Goal: Information Seeking & Learning: Find contact information

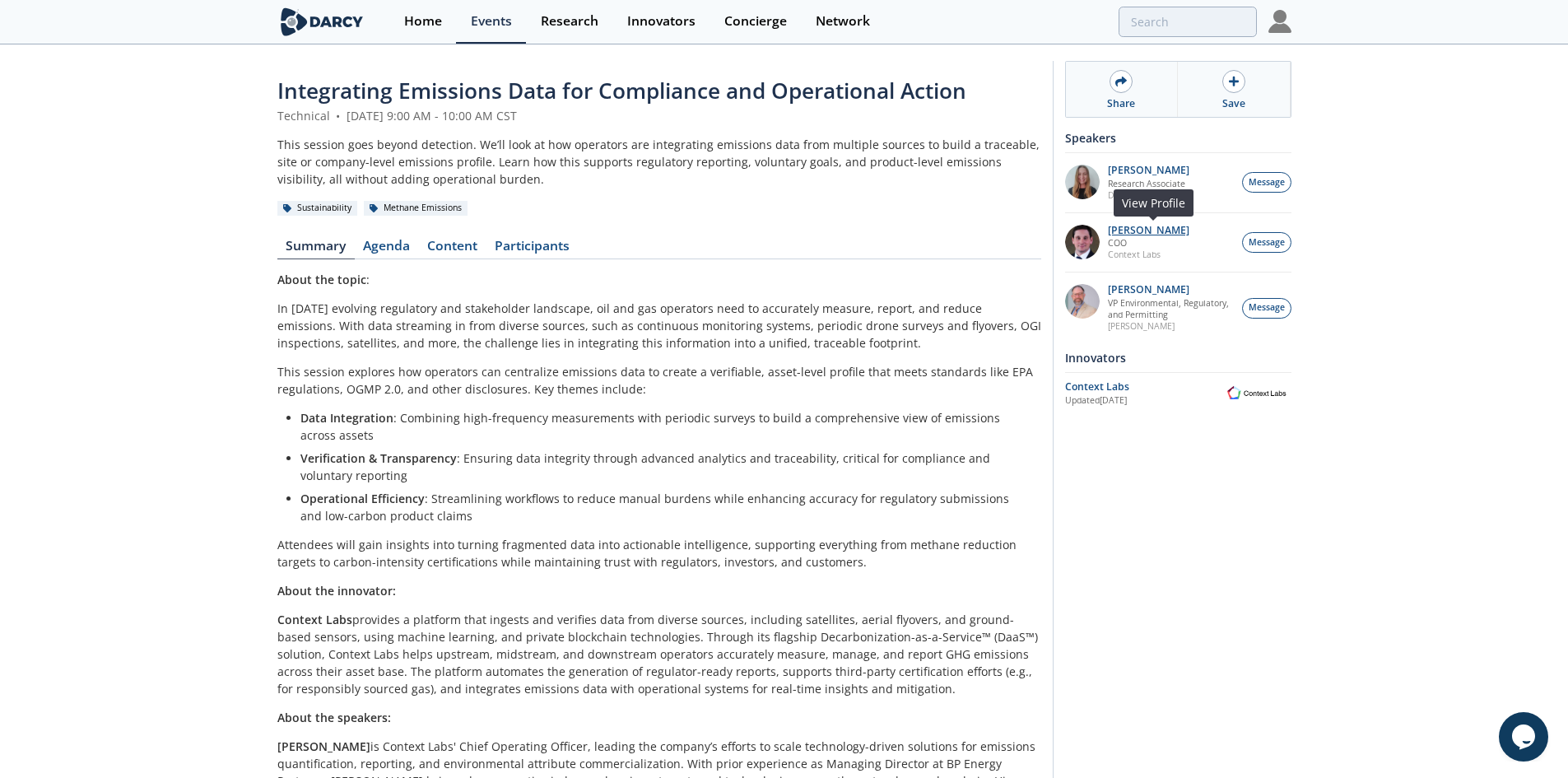
click at [1140, 225] on p "[PERSON_NAME]" at bounding box center [1148, 231] width 82 height 12
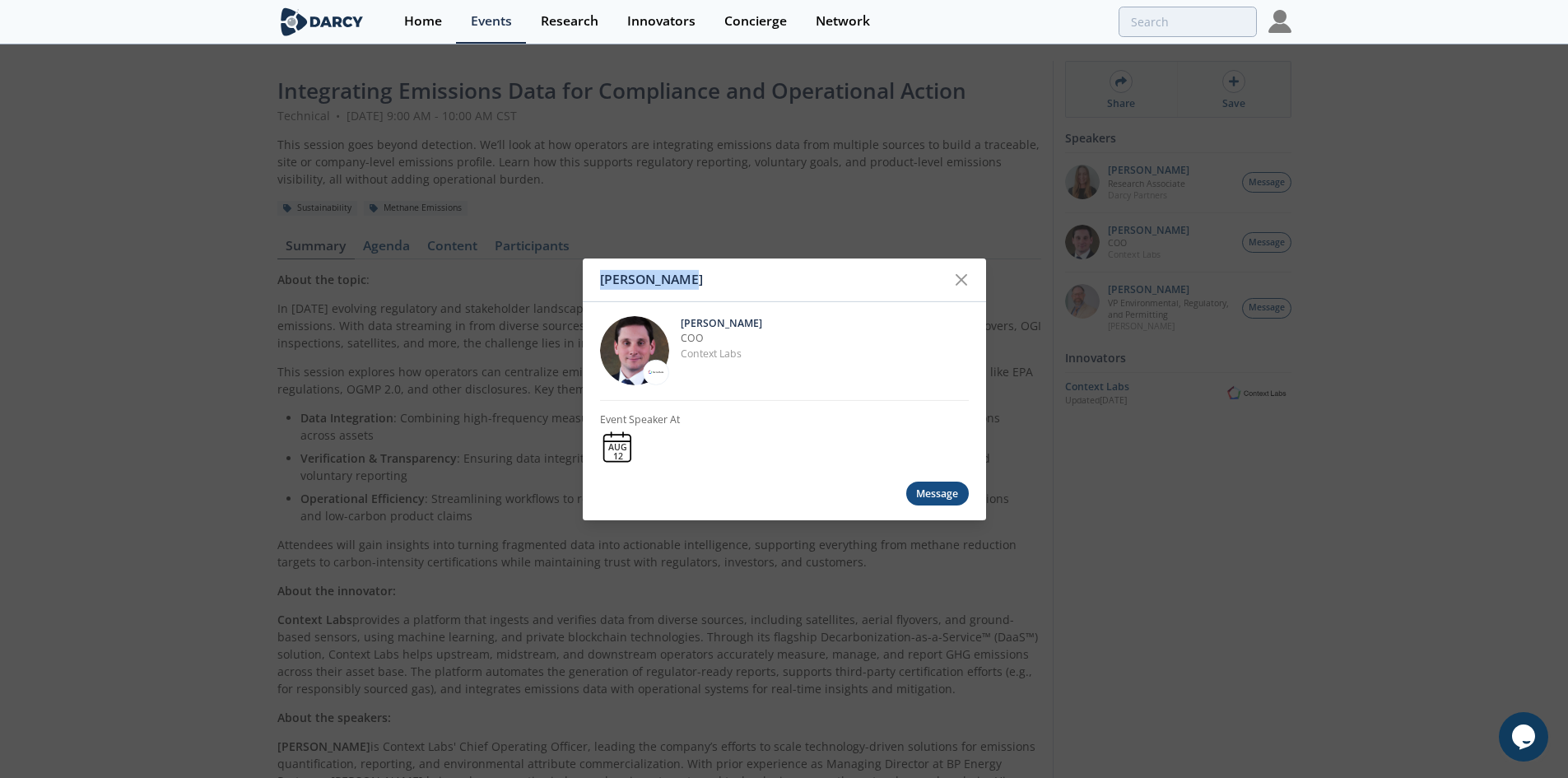
drag, startPoint x: 720, startPoint y: 284, endPoint x: 595, endPoint y: 279, distance: 125.1
click at [595, 279] on div "[PERSON_NAME]" at bounding box center [784, 279] width 403 height 43
copy div "[PERSON_NAME]"
drag, startPoint x: 763, startPoint y: 354, endPoint x: 679, endPoint y: 343, distance: 84.7
click at [680, 343] on div "[PERSON_NAME] COO Context Labs" at bounding box center [824, 350] width 288 height 69
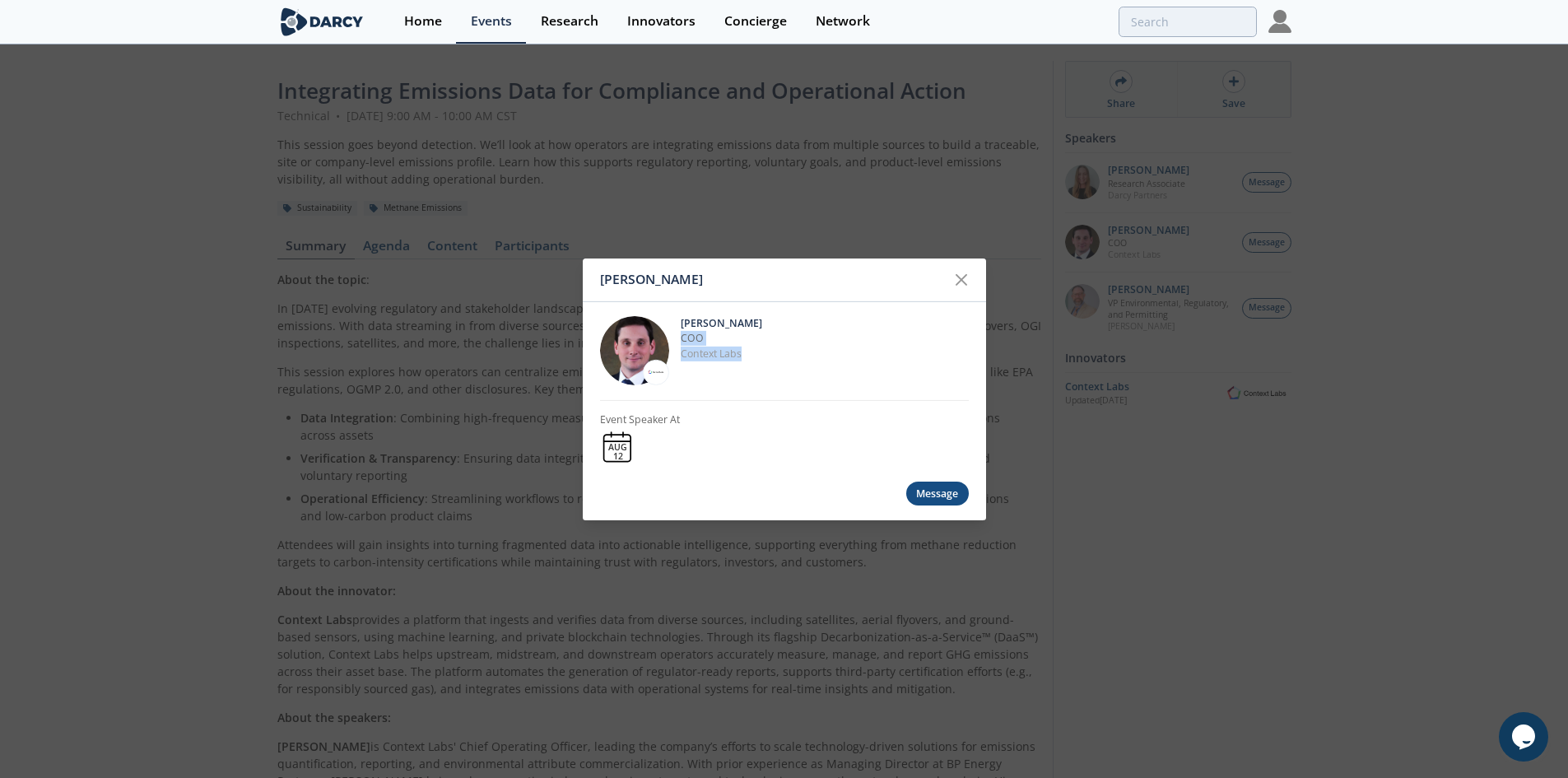
copy div "COO Context Labs"
click at [904, 208] on div "[PERSON_NAME] [PERSON_NAME] COO Context Labs Event Speaker At [DATE] Message" at bounding box center [784, 389] width 1568 height 778
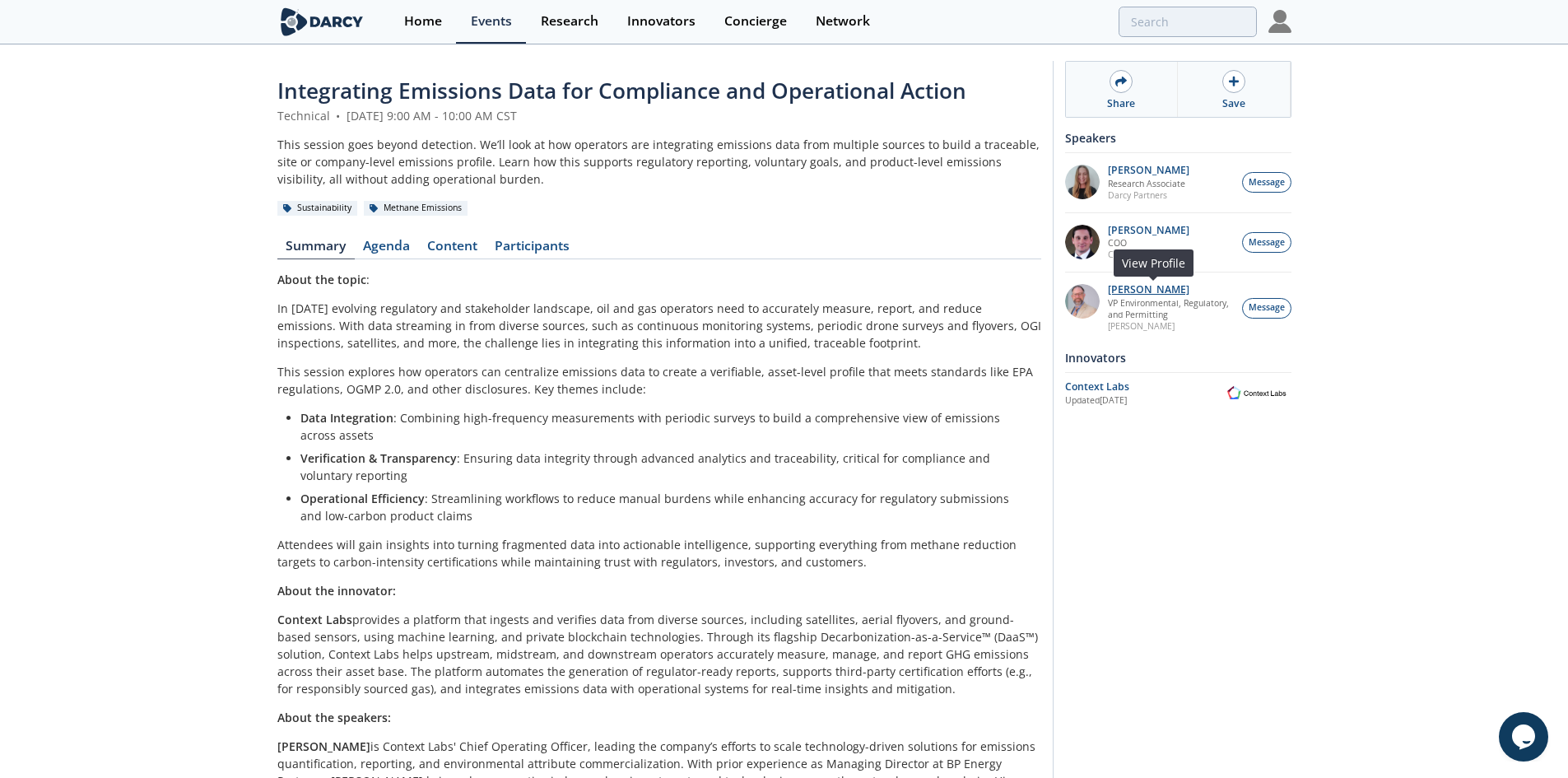
click at [1137, 284] on p "[PERSON_NAME]" at bounding box center [1170, 290] width 125 height 12
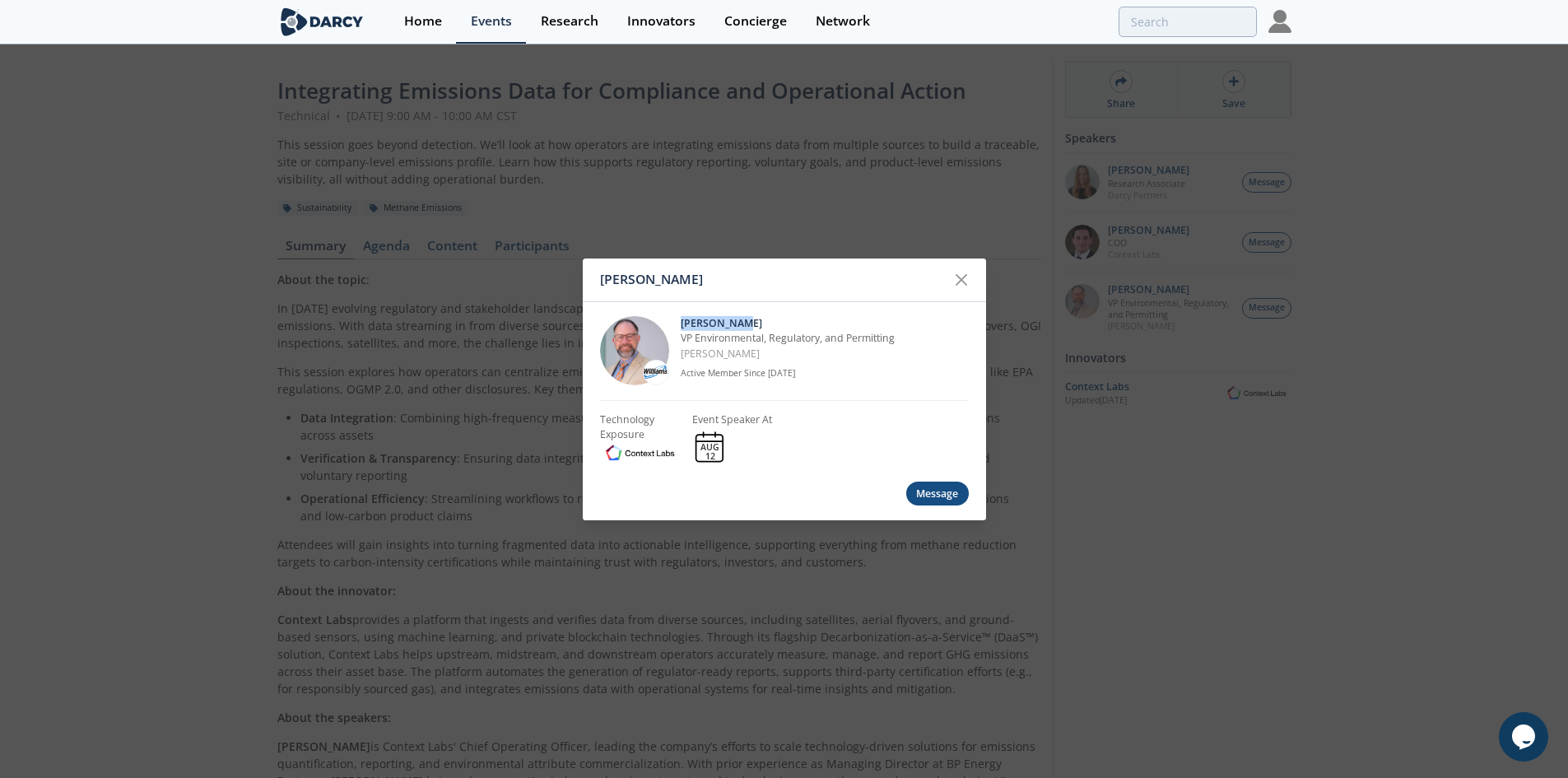
drag, startPoint x: 778, startPoint y: 318, endPoint x: 680, endPoint y: 320, distance: 98.0
click at [680, 320] on p "[PERSON_NAME]" at bounding box center [824, 323] width 288 height 15
copy p "[PERSON_NAME]"
drag, startPoint x: 733, startPoint y: 357, endPoint x: 679, endPoint y: 344, distance: 55.5
click at [679, 344] on div "[PERSON_NAME] VP Environmental, Regulatory, and Permitting [PERSON_NAME] Active…" at bounding box center [784, 351] width 369 height 99
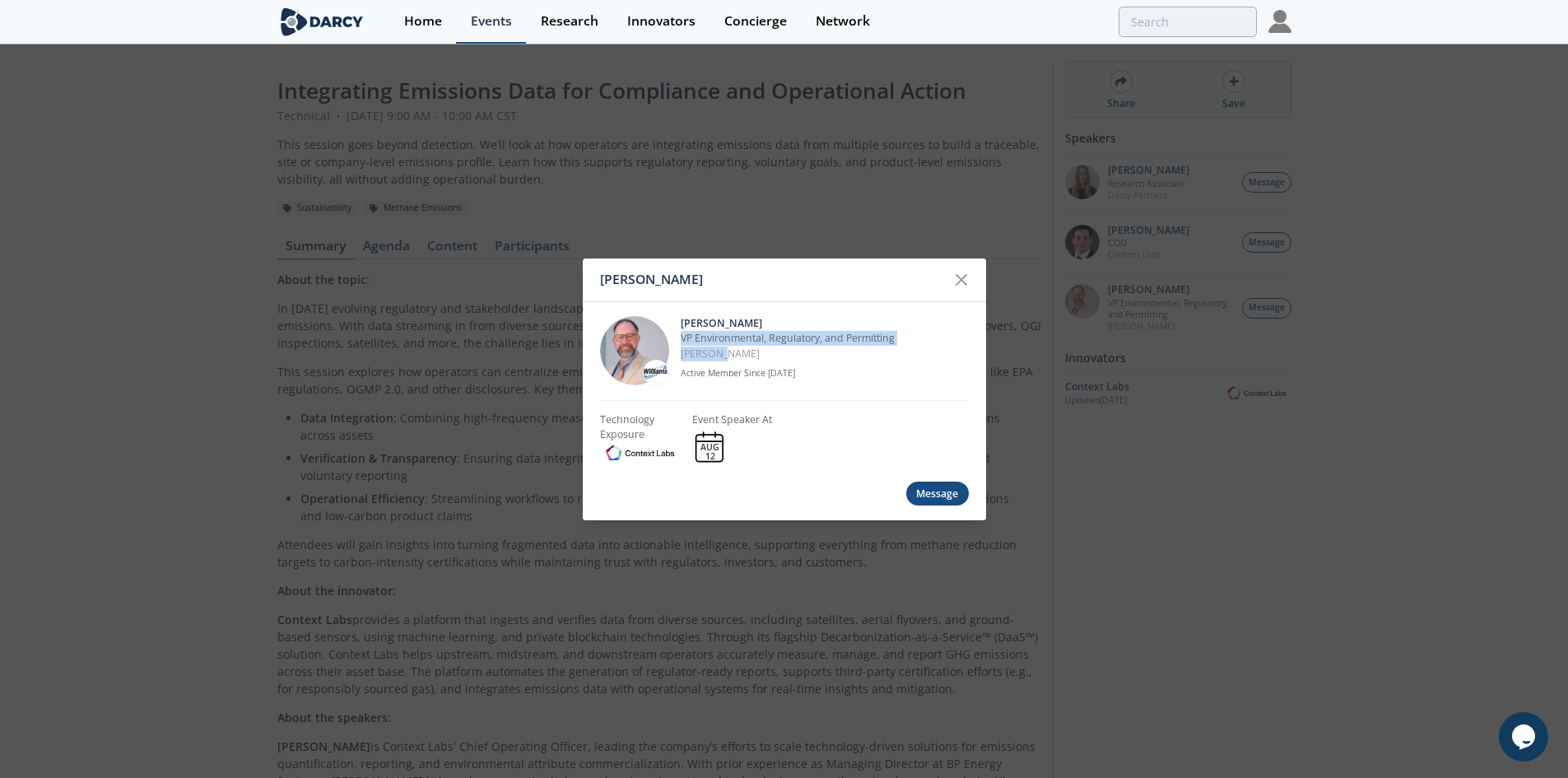
copy div "VP Environmental, Regulatory, and Permitting [PERSON_NAME]"
click at [683, 355] on p "[PERSON_NAME]" at bounding box center [824, 354] width 288 height 15
drag, startPoint x: 755, startPoint y: 357, endPoint x: 679, endPoint y: 344, distance: 77.1
click at [679, 344] on div "[PERSON_NAME] VP Environmental, Regulatory, and Permitting [PERSON_NAME] Active…" at bounding box center [784, 351] width 369 height 99
copy div "VP Environmental, Regulatory, and Permitting [PERSON_NAME]"
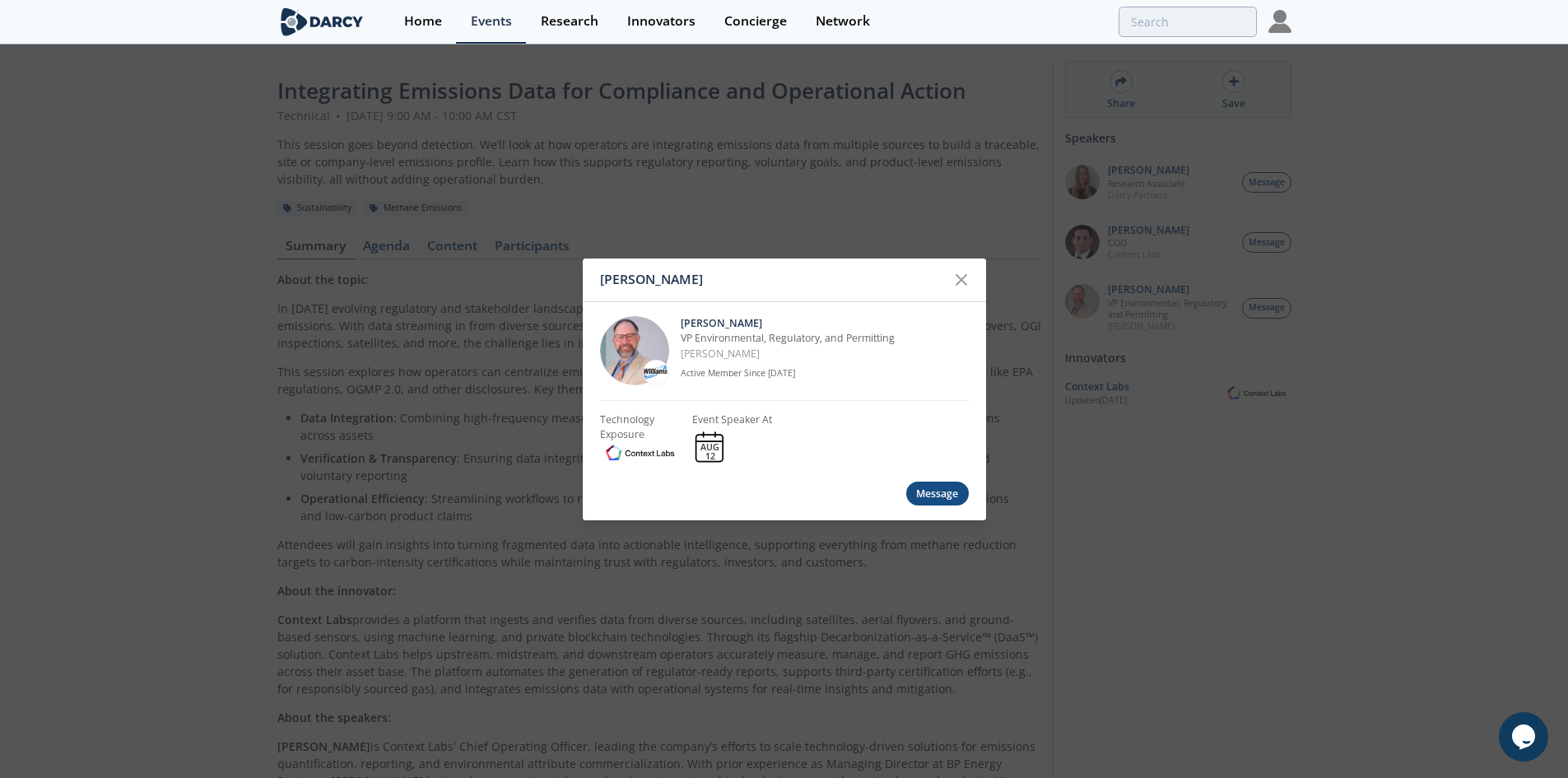
click at [491, 202] on div "[PERSON_NAME] [PERSON_NAME] VP Environmental, Regulatory, and Permitting [PERSO…" at bounding box center [784, 389] width 1568 height 778
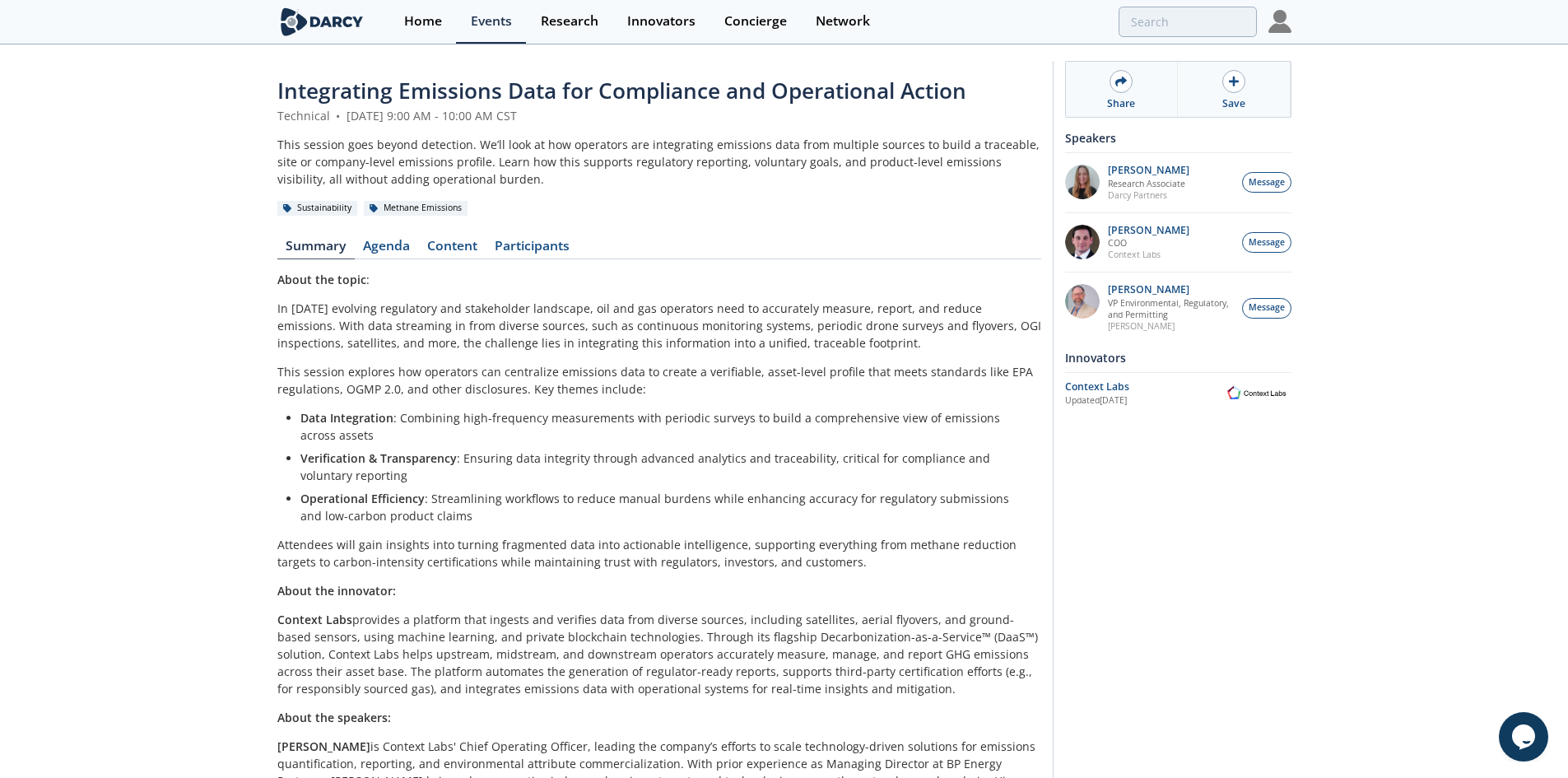
click at [525, 235] on div "Integrating Emissions Data for Compliance and Operational Action Technical • [D…" at bounding box center [659, 496] width 764 height 841
click at [525, 242] on link "Participants" at bounding box center [532, 250] width 92 height 20
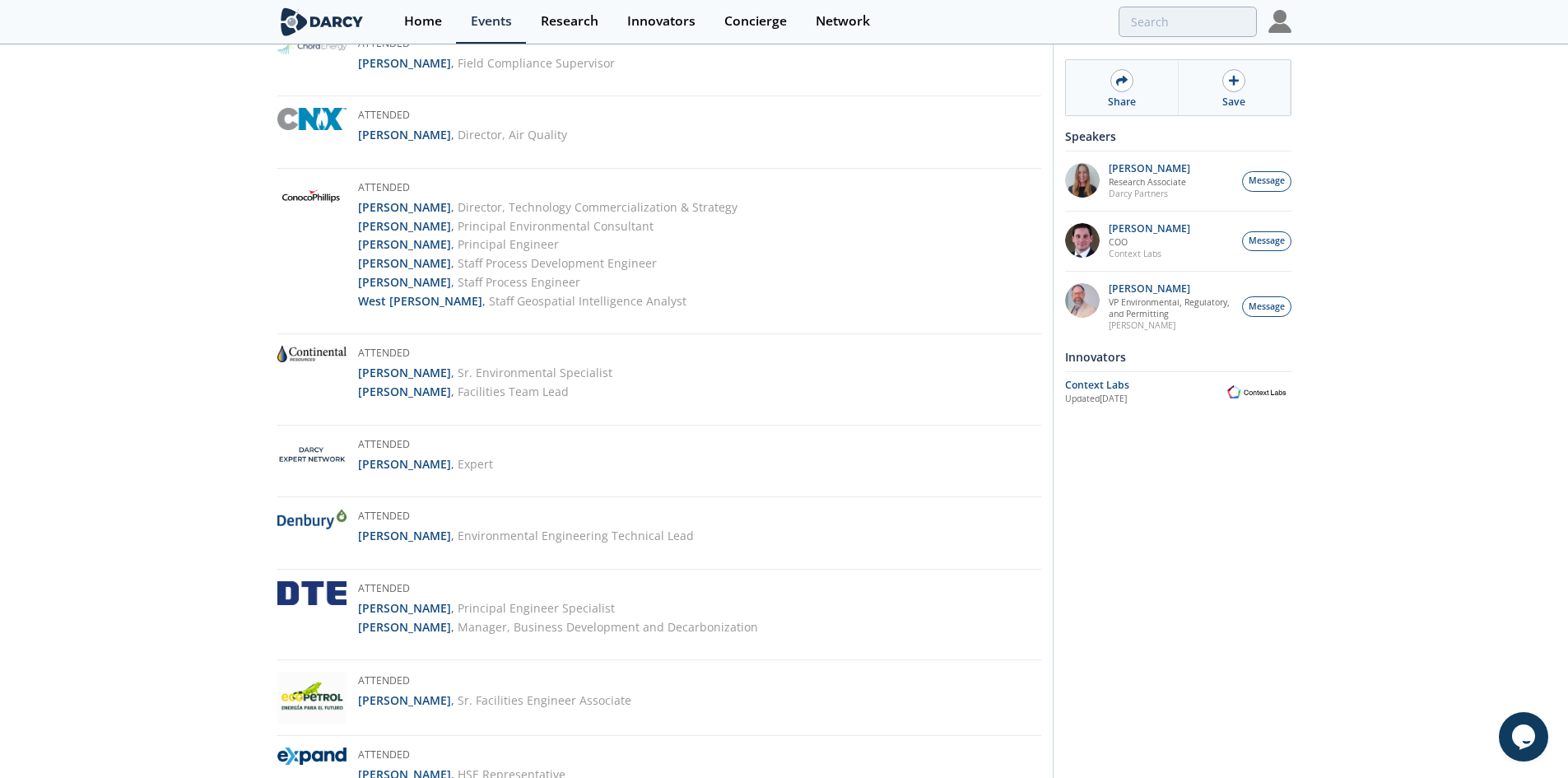
scroll to position [659, 0]
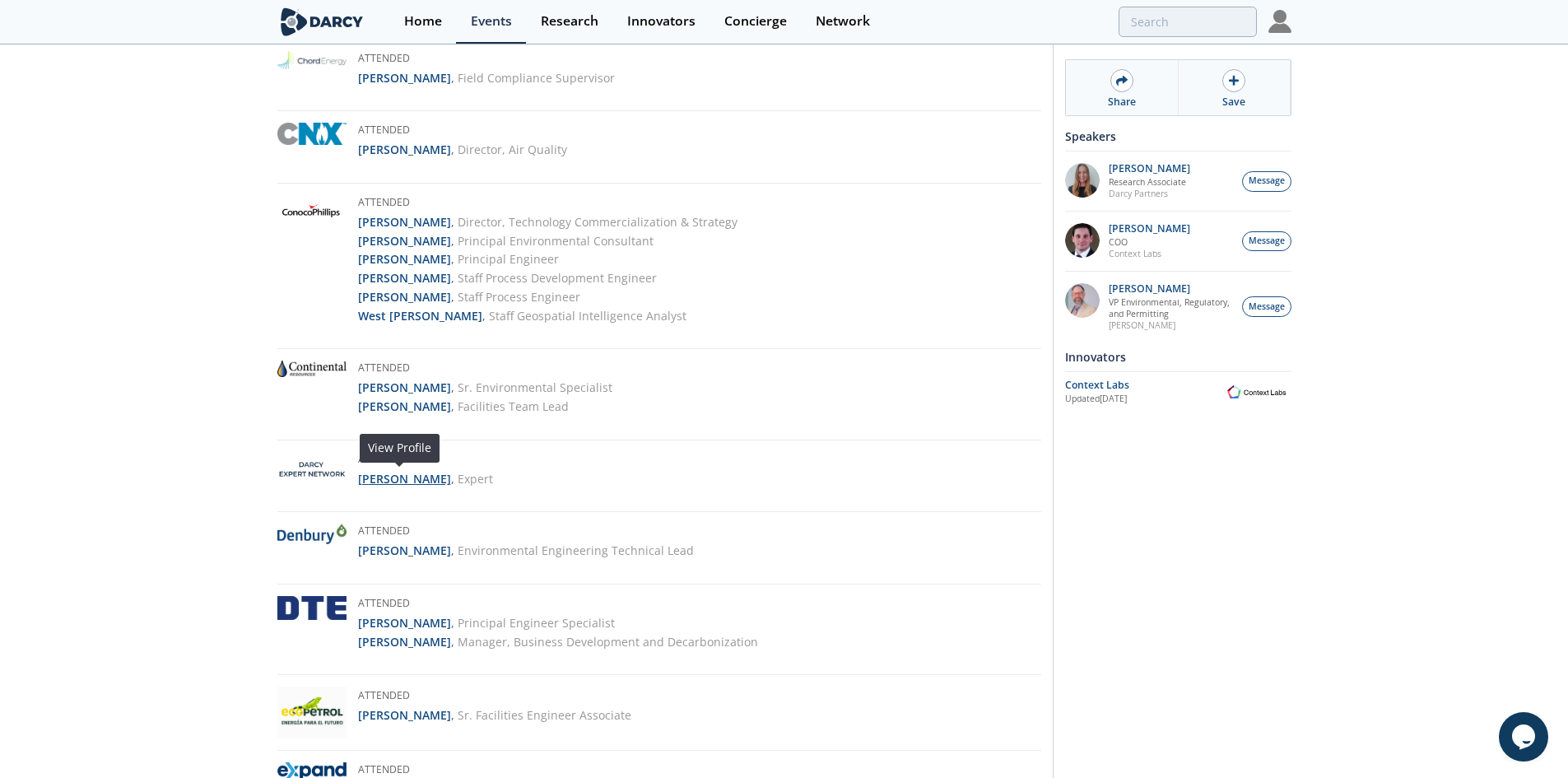
click at [391, 484] on strong "[PERSON_NAME]" at bounding box center [405, 478] width 93 height 16
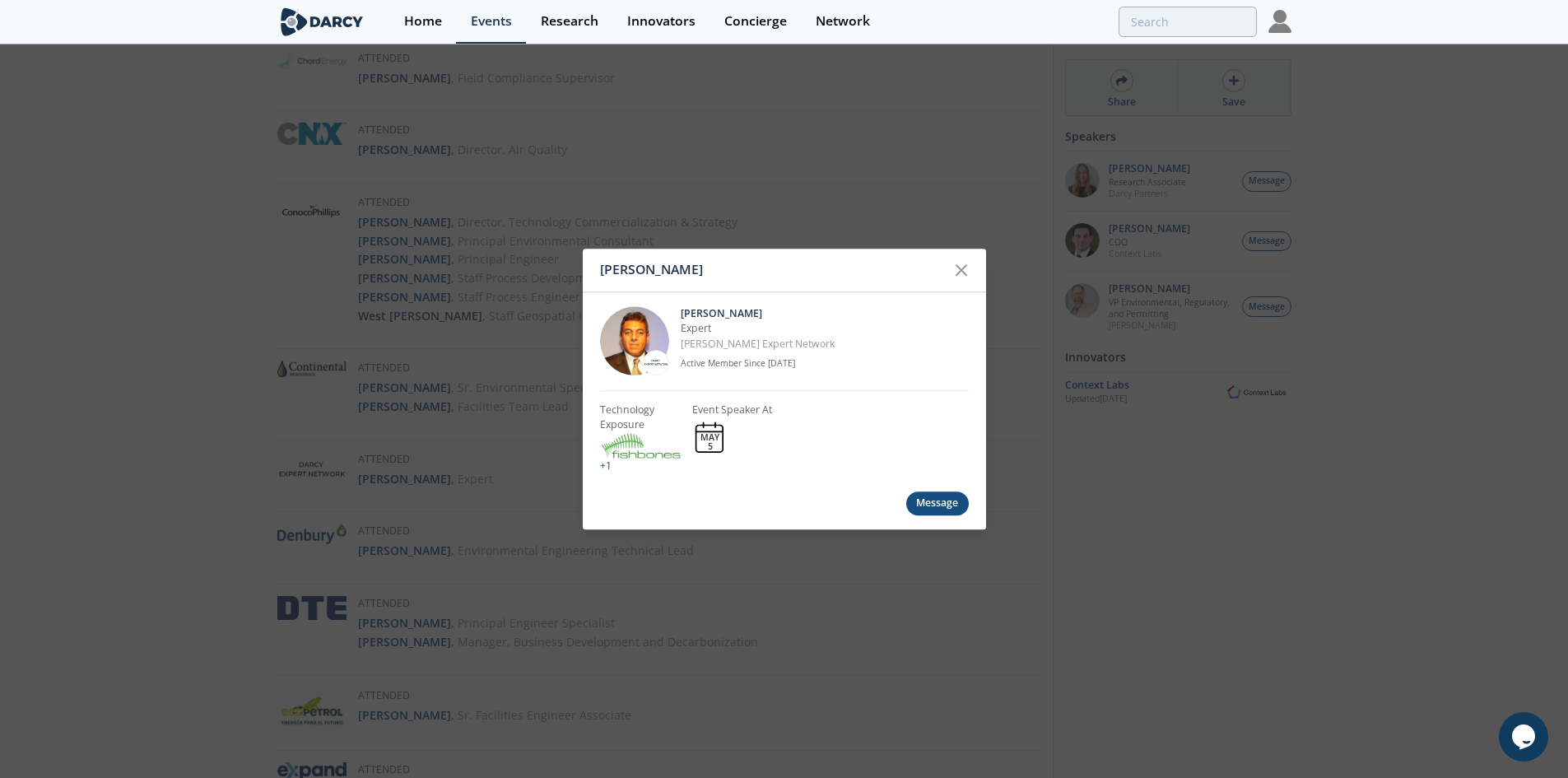
drag, startPoint x: 707, startPoint y: 262, endPoint x: 596, endPoint y: 272, distance: 111.4
click at [596, 272] on div "[PERSON_NAME]" at bounding box center [784, 270] width 403 height 43
copy div "[PERSON_NAME]"
drag, startPoint x: 820, startPoint y: 351, endPoint x: 678, endPoint y: 346, distance: 142.1
click at [678, 346] on div "[PERSON_NAME] Expert [PERSON_NAME] Expert Network Active Member Since [DATE]" at bounding box center [784, 342] width 369 height 99
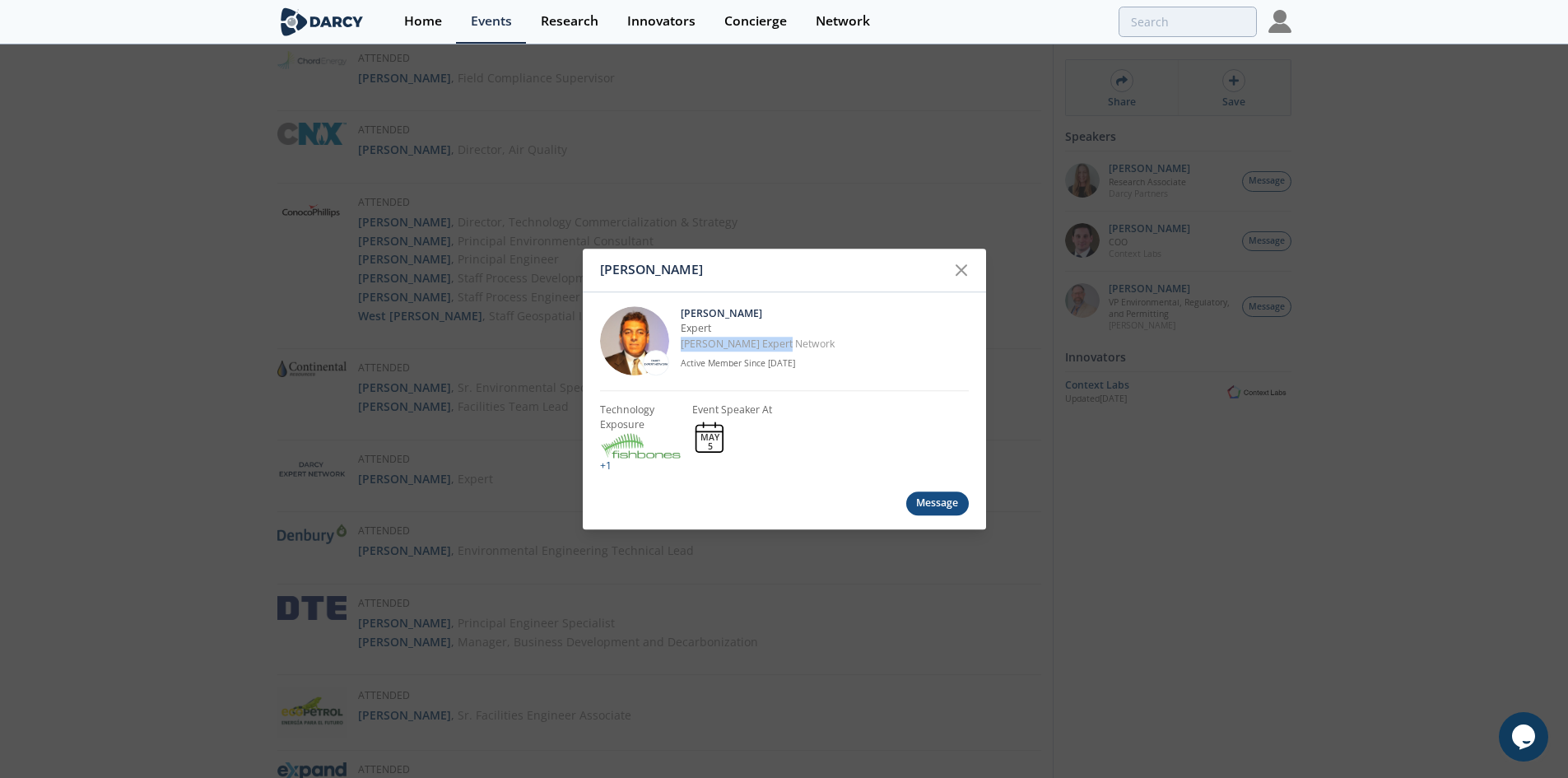
copy p "[PERSON_NAME] Expert Network"
click at [331, 325] on div "[PERSON_NAME] [PERSON_NAME] Expert [PERSON_NAME] Expert Network Active Member S…" at bounding box center [784, 389] width 1568 height 778
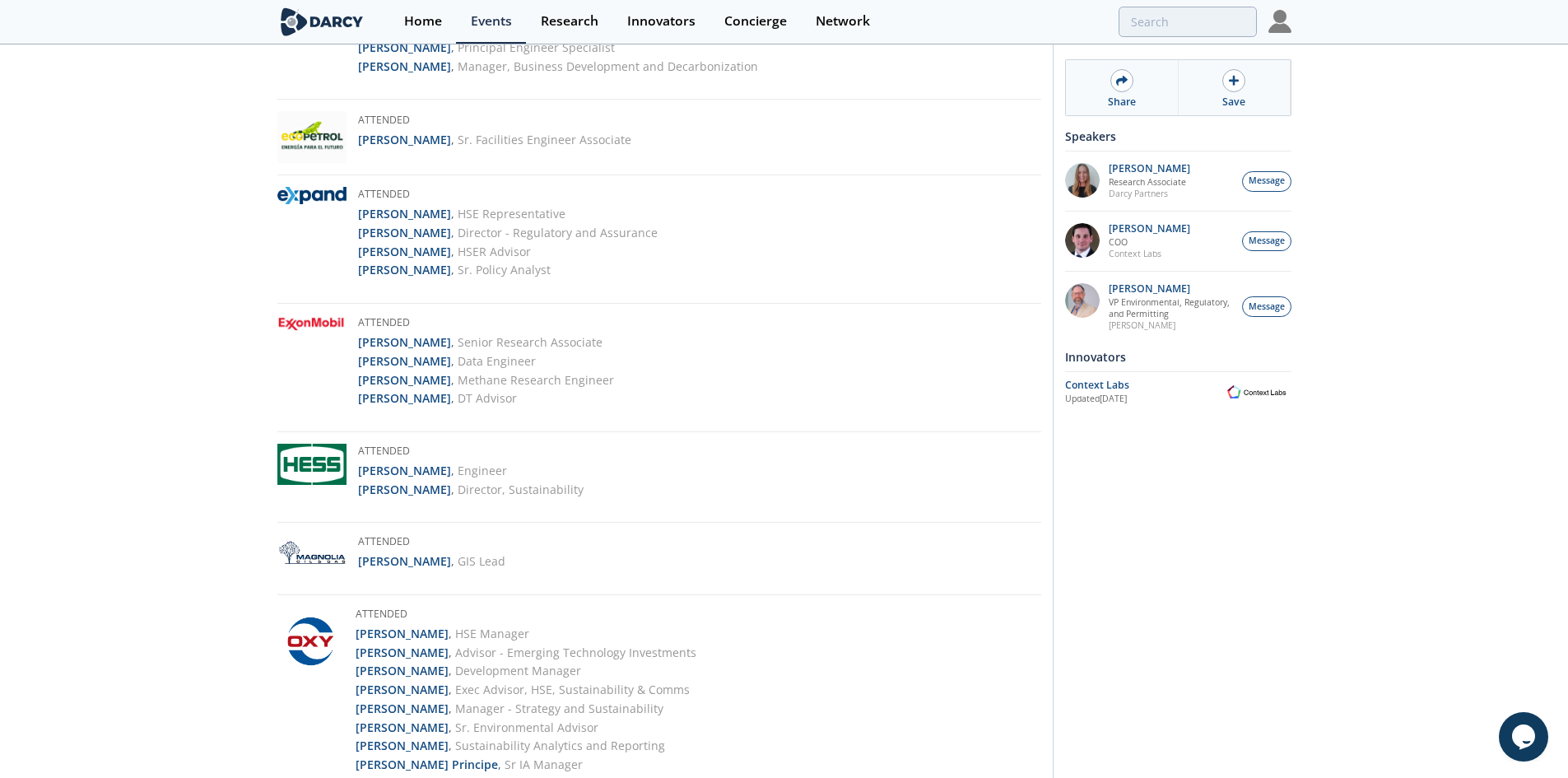
scroll to position [1234, 0]
click at [386, 249] on strong "[PERSON_NAME]" at bounding box center [405, 251] width 93 height 16
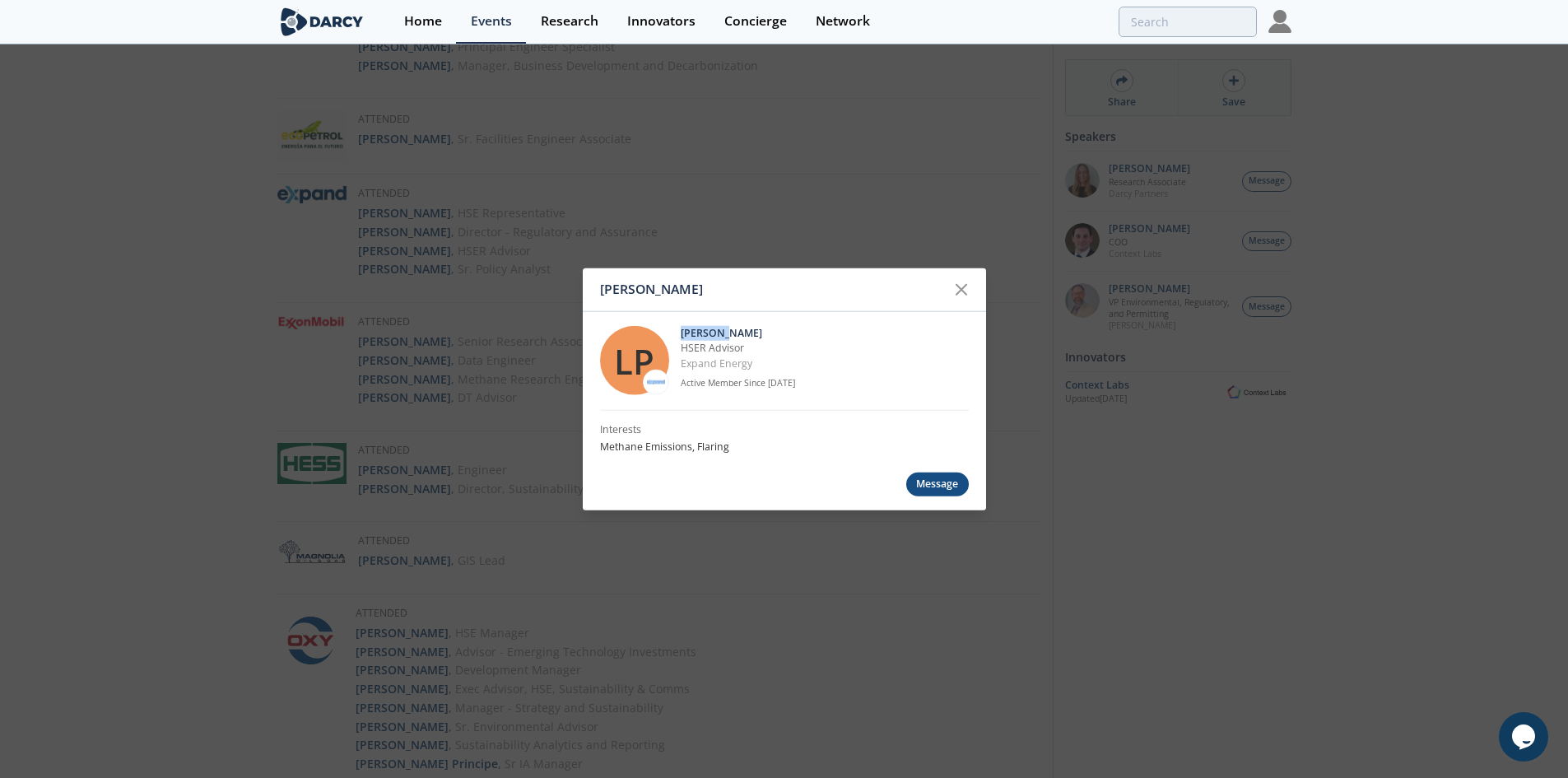
drag, startPoint x: 709, startPoint y: 334, endPoint x: 668, endPoint y: 330, distance: 41.2
click at [668, 330] on div "LP [PERSON_NAME] HSER Advisor Expand Energy Active Member Since [DATE]" at bounding box center [784, 361] width 369 height 99
click at [748, 326] on p "[PERSON_NAME]" at bounding box center [824, 333] width 288 height 15
drag, startPoint x: 736, startPoint y: 331, endPoint x: 679, endPoint y: 332, distance: 57.0
click at [680, 332] on p "[PERSON_NAME]" at bounding box center [824, 333] width 288 height 15
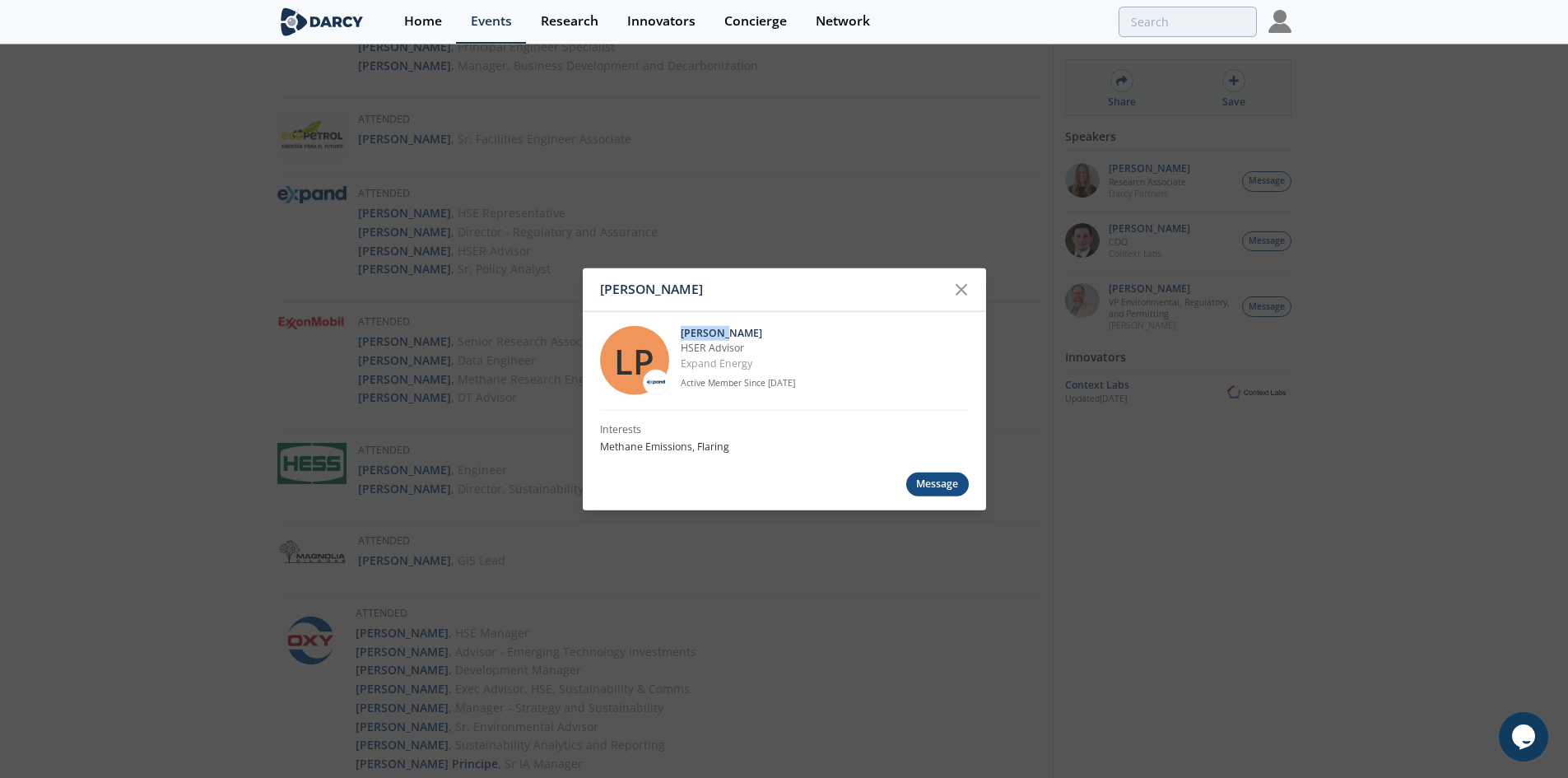
copy p "[PERSON_NAME]"
drag, startPoint x: 759, startPoint y: 363, endPoint x: 679, endPoint y: 349, distance: 81.2
click at [680, 349] on div "[PERSON_NAME] HSER Advisor Expand Energy Active Member Since [DATE]" at bounding box center [824, 360] width 288 height 69
copy div "HSER Advisor Expand Energy"
click at [675, 182] on div "[PERSON_NAME] LP [PERSON_NAME] HSER Advisor Expand Energy Active Member Since […" at bounding box center [784, 389] width 1568 height 778
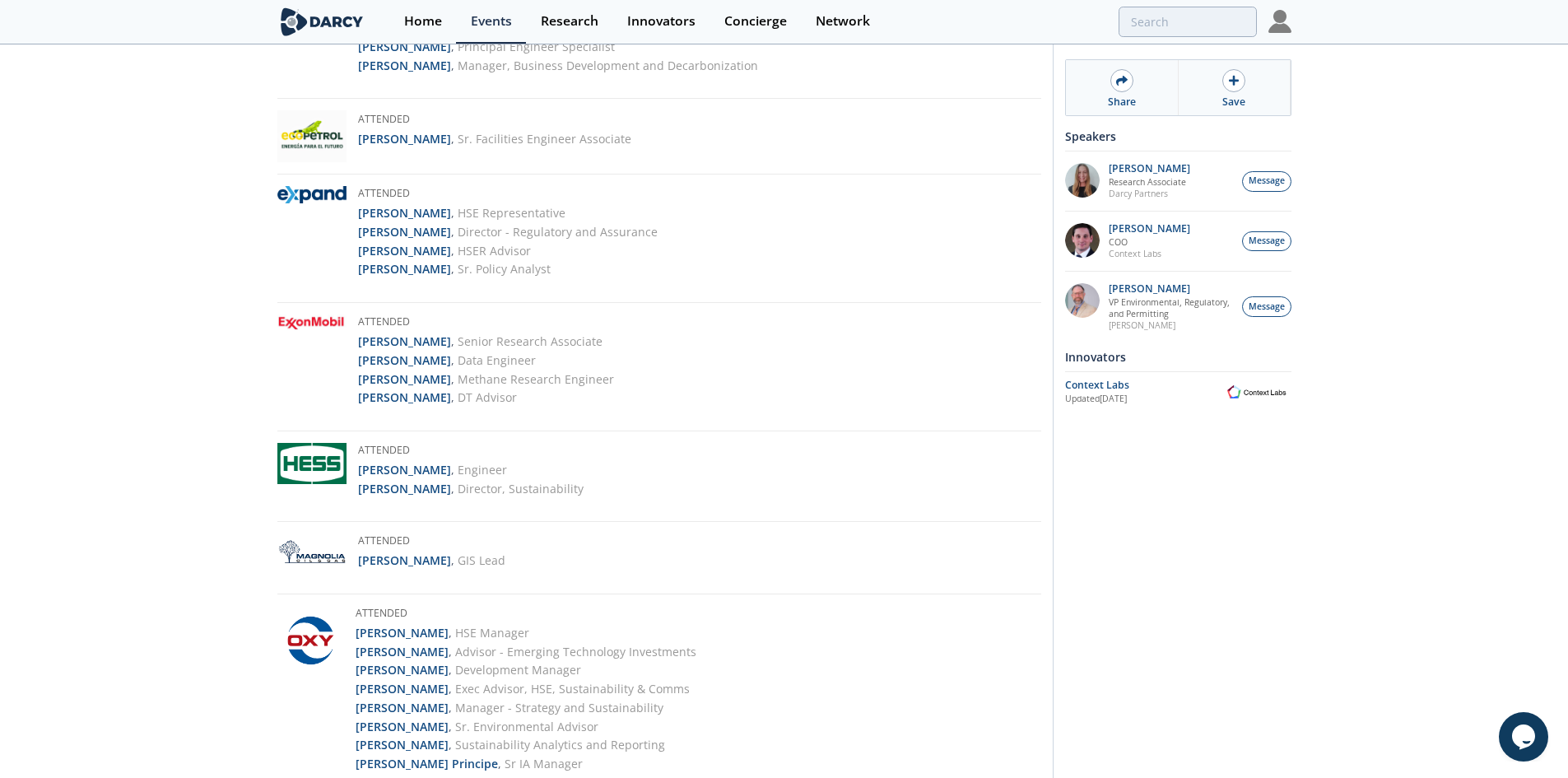
scroll to position [0, 0]
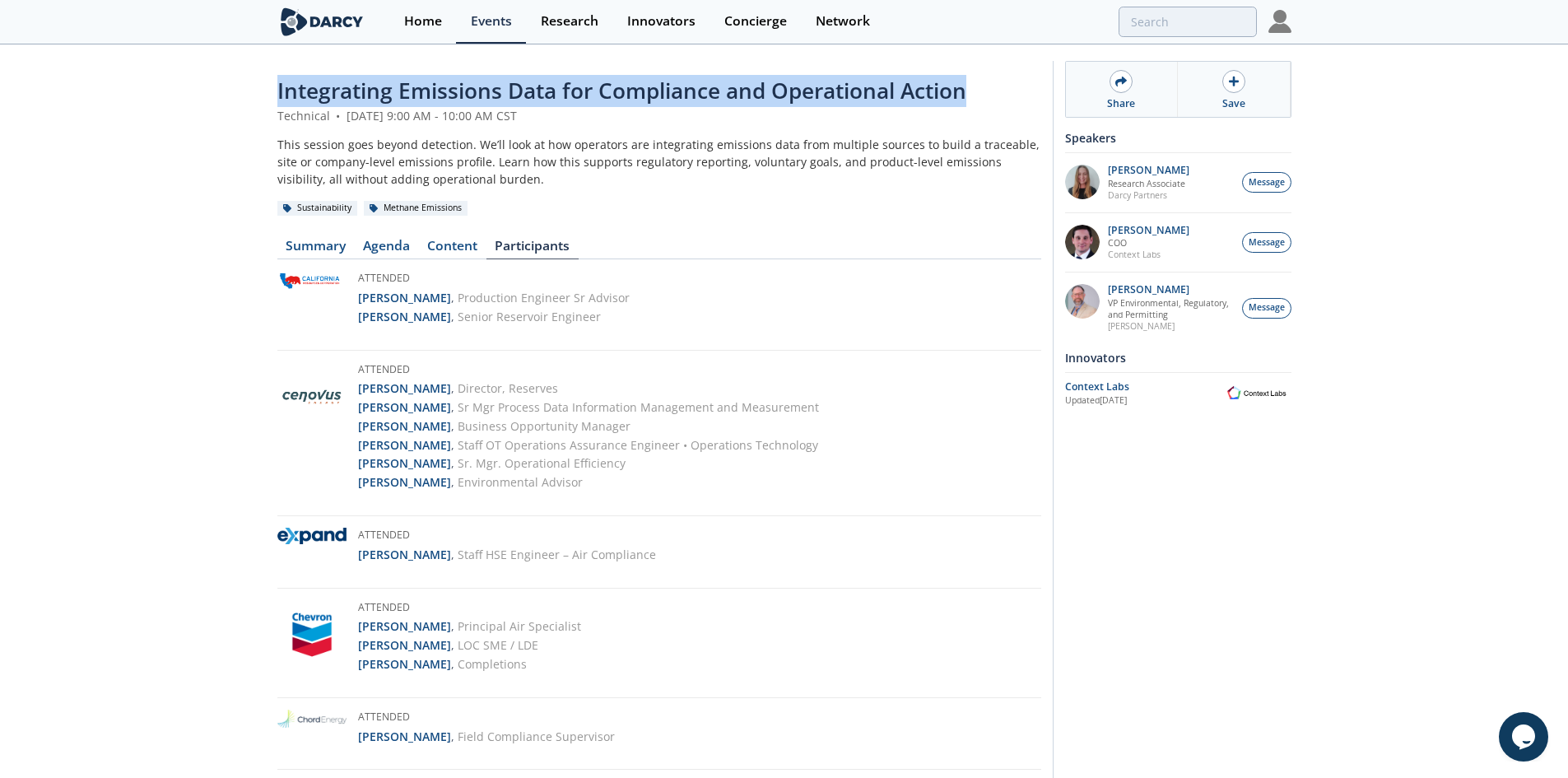
drag, startPoint x: 998, startPoint y: 89, endPoint x: 279, endPoint y: 63, distance: 719.5
copy span "Integrating Emissions Data for Compliance and Operational Action"
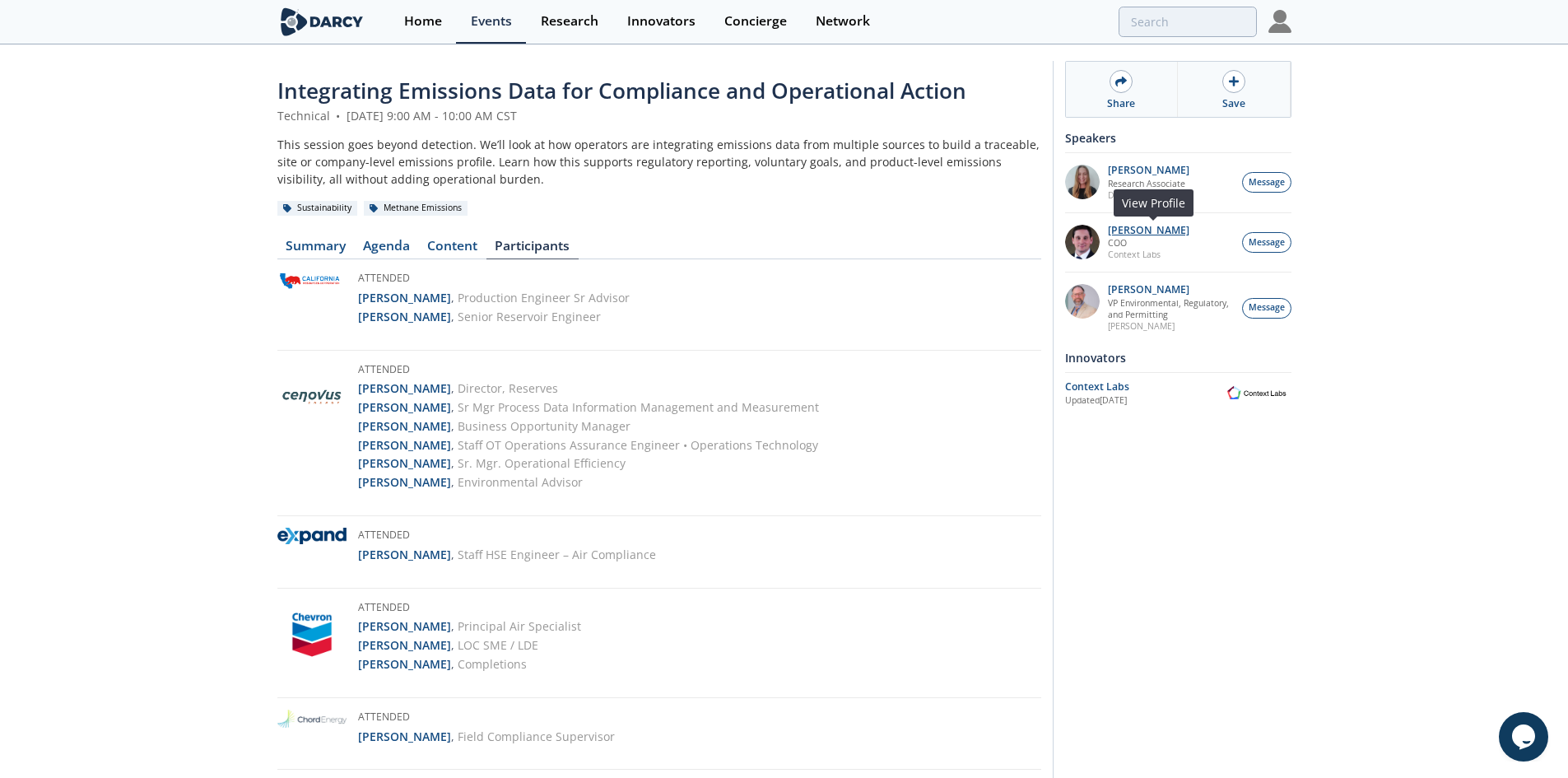
click at [1132, 232] on p "[PERSON_NAME]" at bounding box center [1148, 231] width 82 height 12
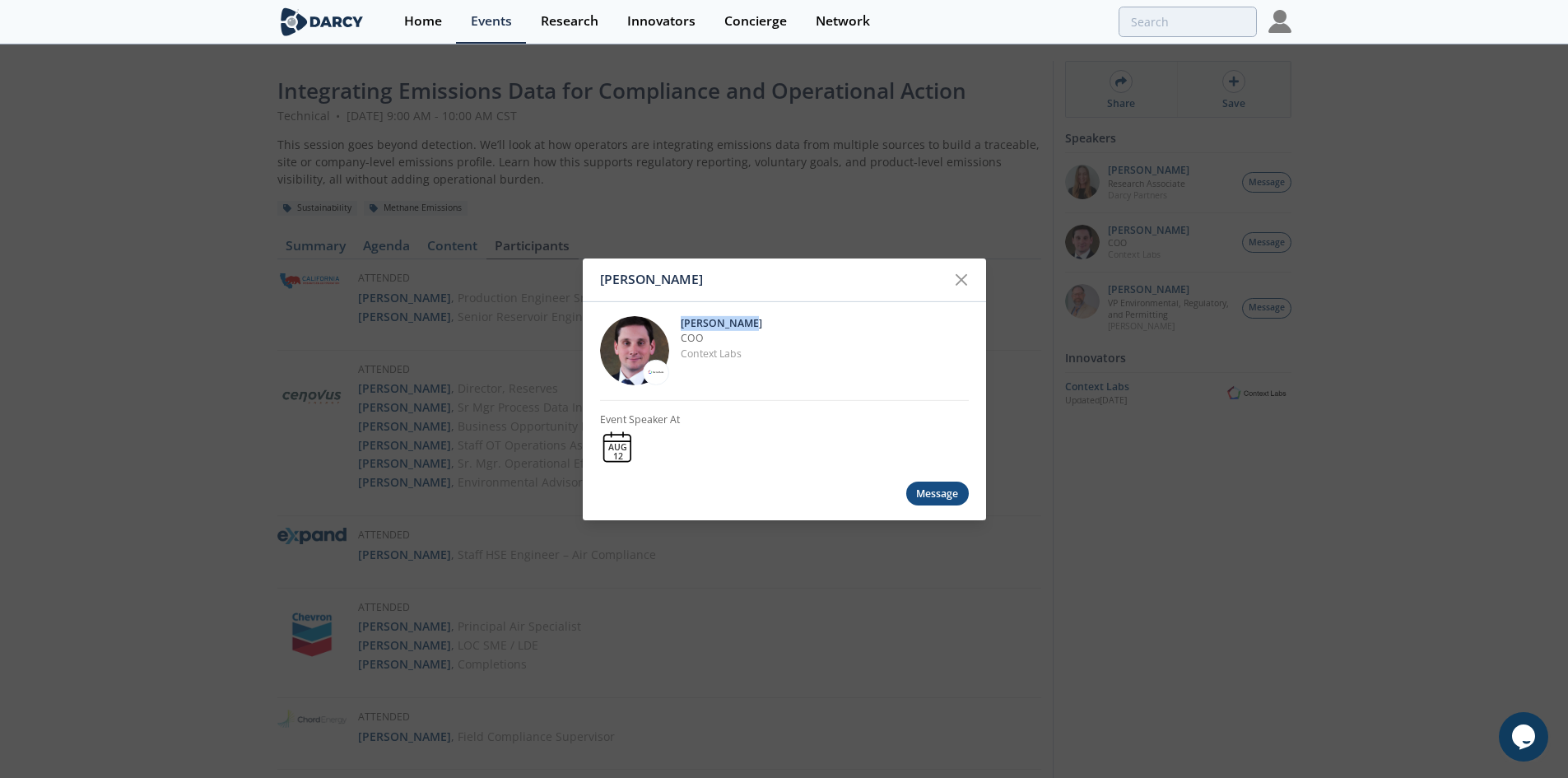
drag, startPoint x: 738, startPoint y: 318, endPoint x: 682, endPoint y: 318, distance: 56.0
click at [682, 318] on p "[PERSON_NAME]" at bounding box center [824, 323] width 288 height 15
drag, startPoint x: 717, startPoint y: 338, endPoint x: 683, endPoint y: 333, distance: 34.4
click at [683, 333] on p "COO" at bounding box center [824, 338] width 288 height 15
click at [864, 194] on div "[PERSON_NAME] [PERSON_NAME] COO Context Labs Event Speaker At [DATE] Message" at bounding box center [784, 389] width 1568 height 778
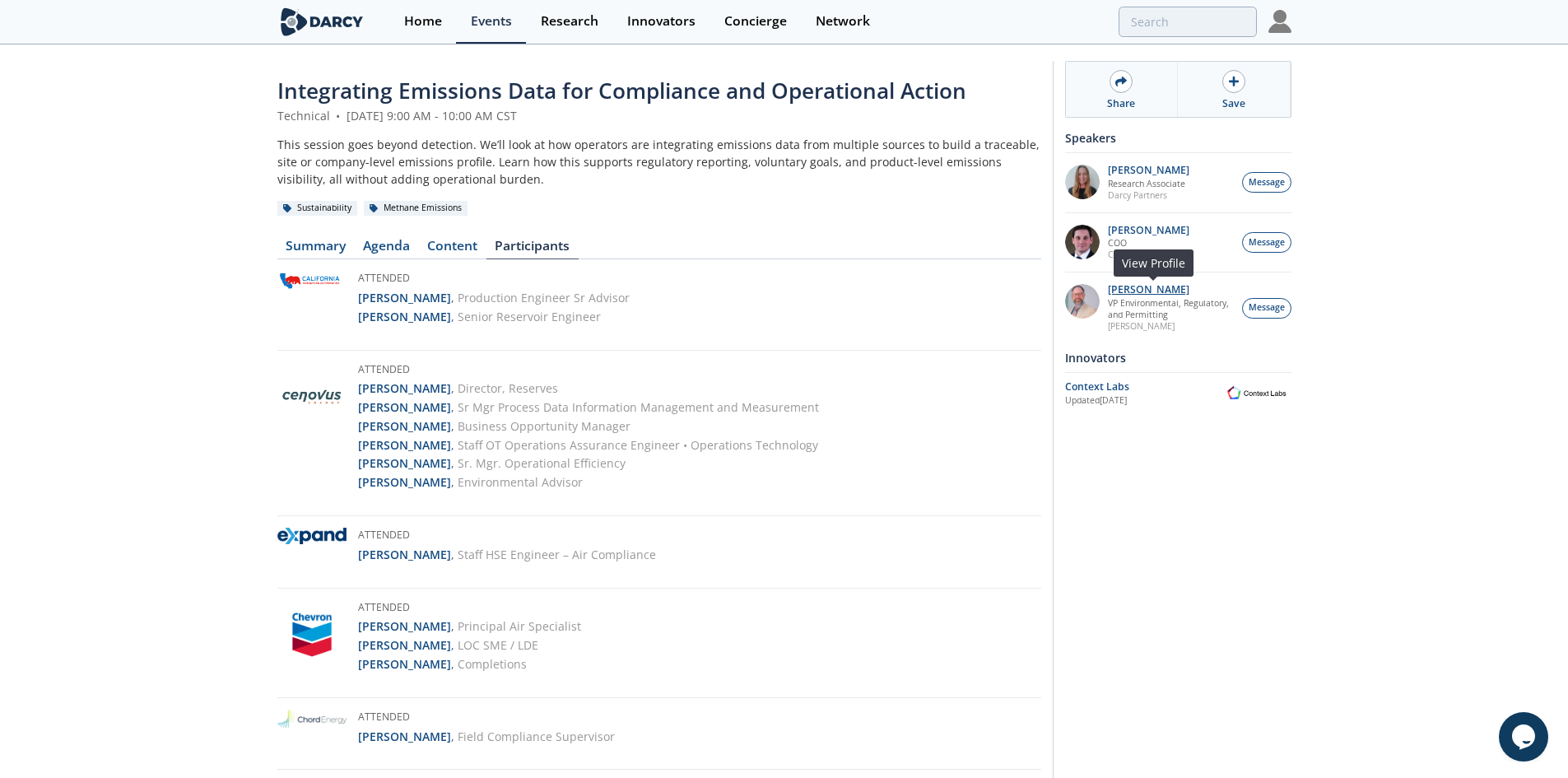
click at [1154, 287] on p "[PERSON_NAME]" at bounding box center [1170, 290] width 125 height 12
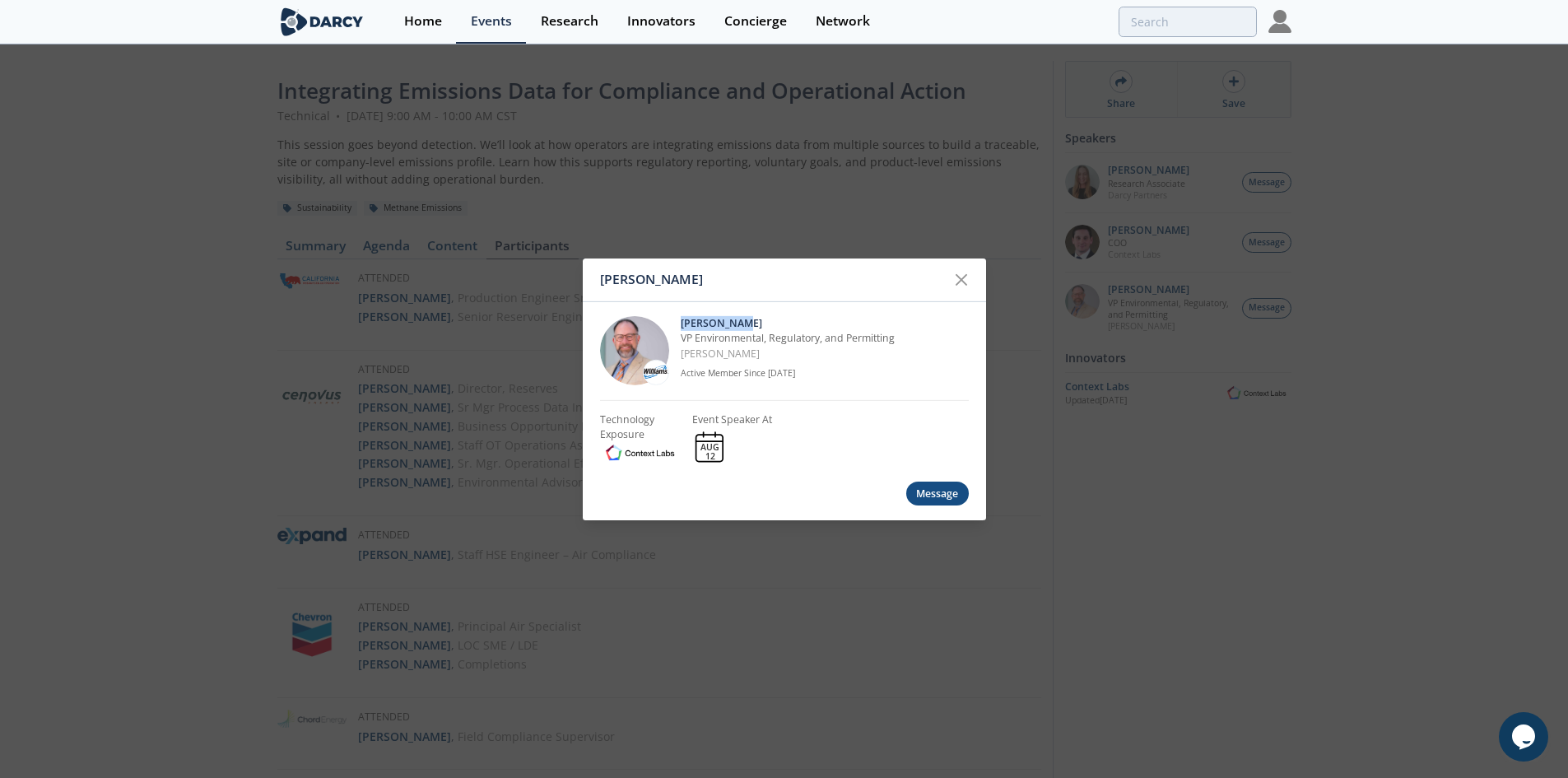
drag, startPoint x: 764, startPoint y: 315, endPoint x: 683, endPoint y: 317, distance: 81.0
click at [683, 317] on div "[PERSON_NAME] VP Environmental, Regulatory, and Permitting [PERSON_NAME] Active…" at bounding box center [784, 351] width 369 height 99
drag, startPoint x: 728, startPoint y: 356, endPoint x: 679, endPoint y: 338, distance: 52.2
click at [679, 338] on div "[PERSON_NAME] VP Environmental, Regulatory, and Permitting [PERSON_NAME] Active…" at bounding box center [784, 351] width 369 height 99
